Goal: Task Accomplishment & Management: Manage account settings

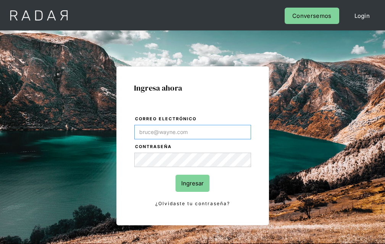
type input "[EMAIL_ADDRESS][PERSON_NAME][DOMAIN_NAME]"
click at [192, 183] on input "Ingresar" at bounding box center [192, 183] width 34 height 17
type input "[EMAIL_ADDRESS][PERSON_NAME][DOMAIN_NAME]"
click at [192, 183] on input "Ingresar" at bounding box center [192, 183] width 34 height 17
type input "[EMAIL_ADDRESS][PERSON_NAME][DOMAIN_NAME]"
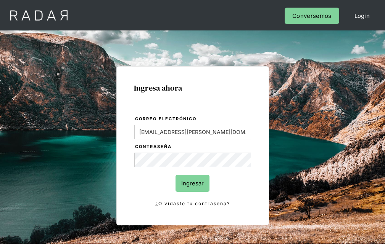
click at [192, 183] on input "Ingresar" at bounding box center [192, 183] width 34 height 17
type input "[EMAIL_ADDRESS][PERSON_NAME][DOMAIN_NAME]"
click at [192, 183] on input "Ingresar" at bounding box center [192, 183] width 34 height 17
